Goal: Use online tool/utility

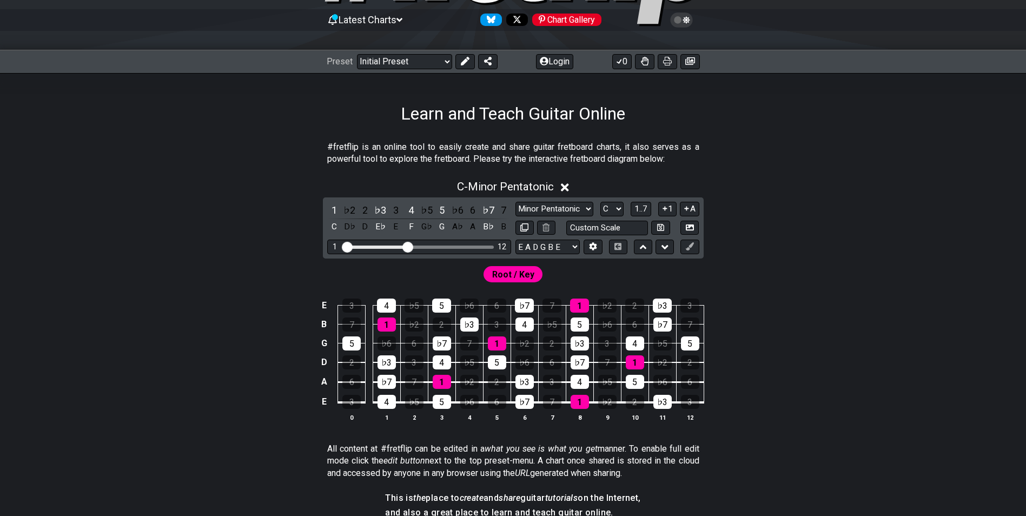
scroll to position [108, 0]
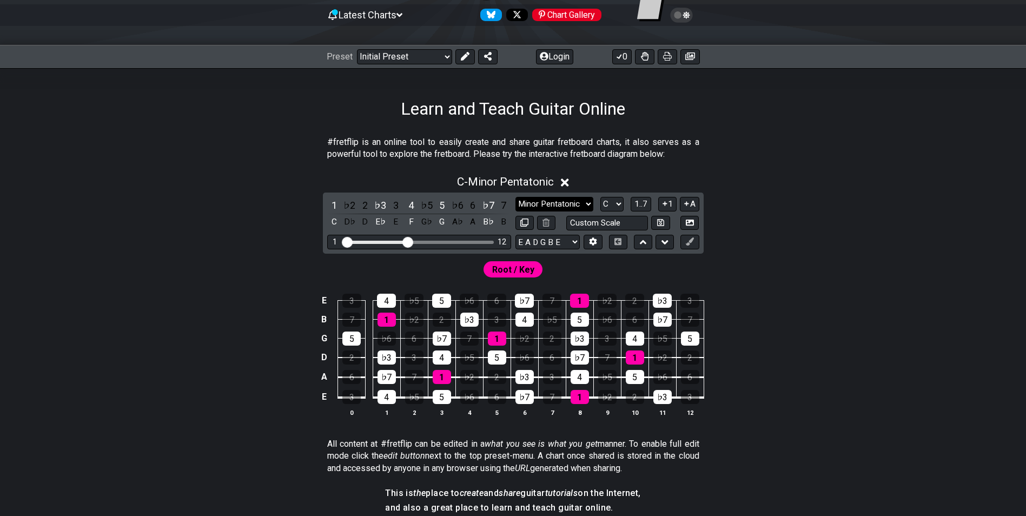
click at [548, 210] on select "Minor Pentatonic Click to edit Minor Pentatonic Major Pentatonic Minor Blues Ma…" at bounding box center [554, 204] width 78 height 15
click at [285, 301] on div "E 3 4 ♭5 5 ♭6 6 ♭7 7 1 ♭2 2 ♭3 3 B 7 1 ♭2 2 ♭3 3 4 ♭5 5 ♭6 6 ♭7 7 G 5 ♭6 6 ♭7 7…" at bounding box center [512, 356] width 843 height 152
click at [351, 325] on div "7" at bounding box center [351, 319] width 18 height 14
click at [353, 316] on div "7" at bounding box center [351, 319] width 18 height 14
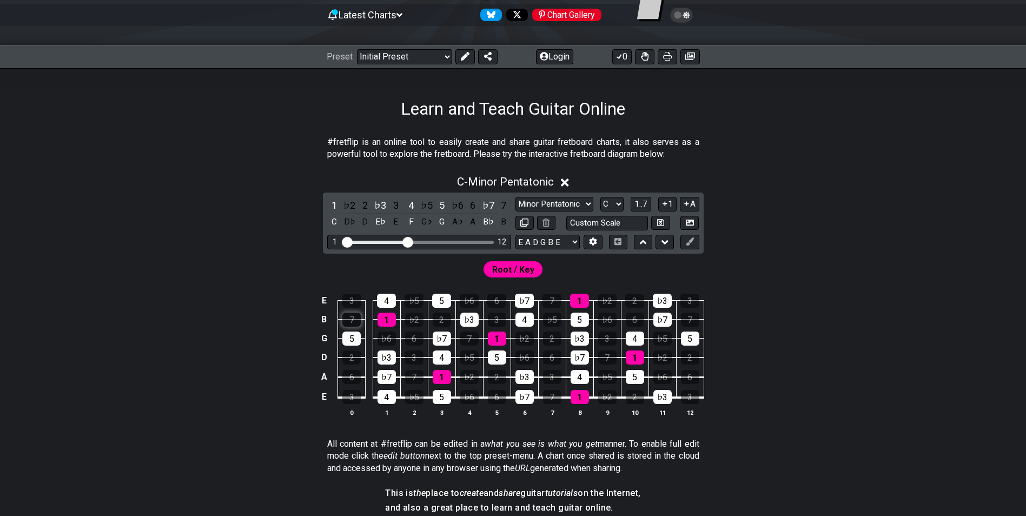
click at [353, 316] on div "7" at bounding box center [351, 319] width 18 height 14
click at [357, 298] on div "3" at bounding box center [351, 301] width 19 height 14
click at [356, 312] on div "7" at bounding box center [351, 319] width 18 height 14
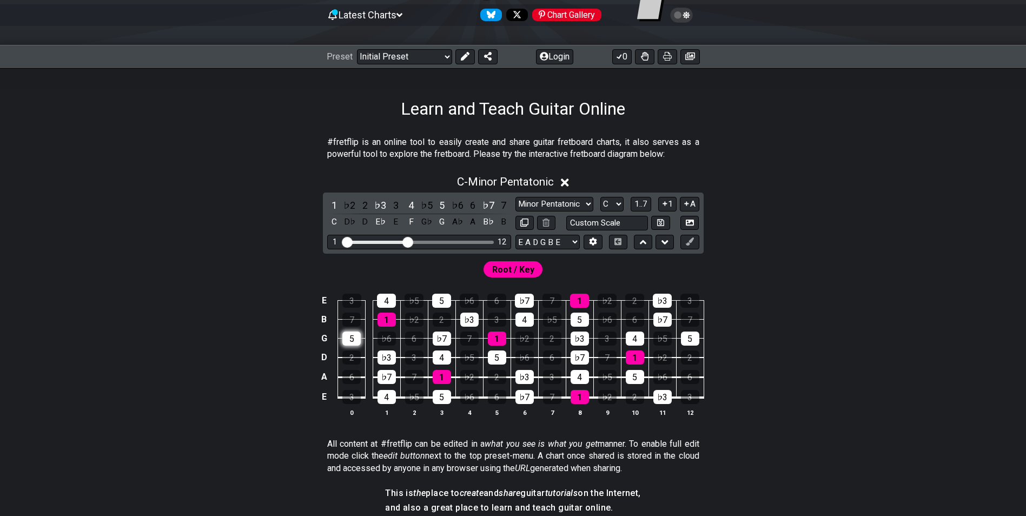
click at [350, 331] on div "5" at bounding box center [351, 338] width 18 height 14
